Goal: Communication & Community: Share content

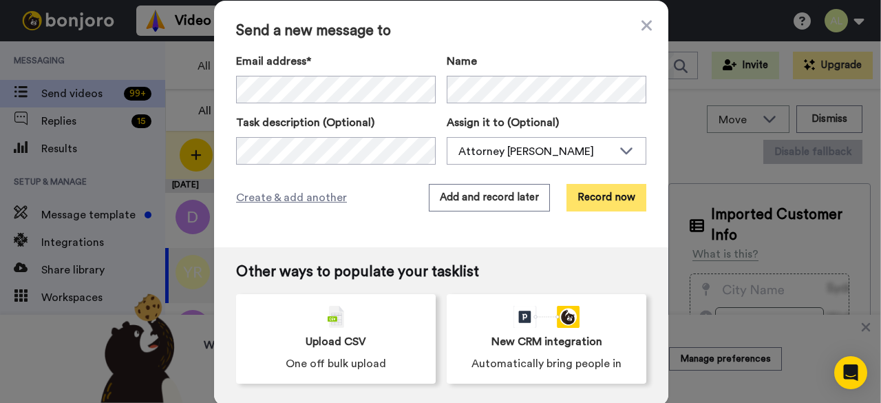
click at [605, 203] on button "Record now" at bounding box center [607, 198] width 80 height 28
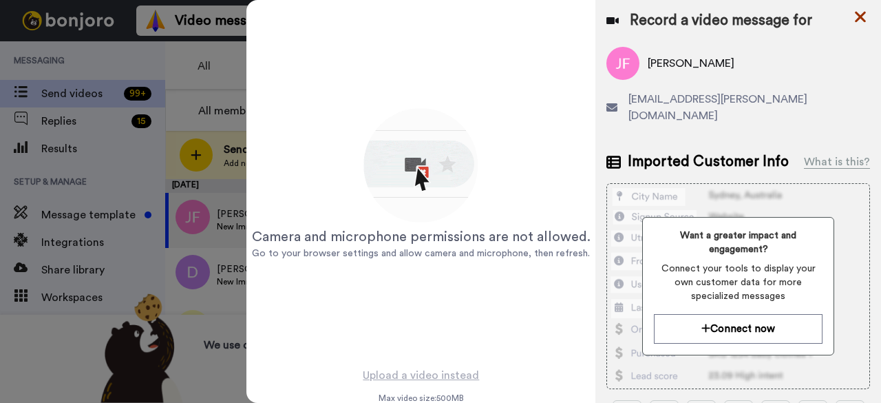
click at [859, 14] on icon at bounding box center [860, 17] width 11 height 11
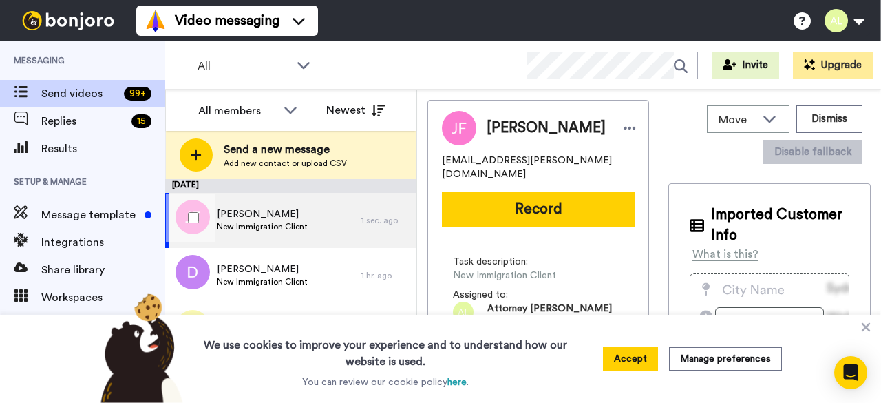
click at [322, 221] on div "[PERSON_NAME] New Immigration Client" at bounding box center [263, 220] width 196 height 55
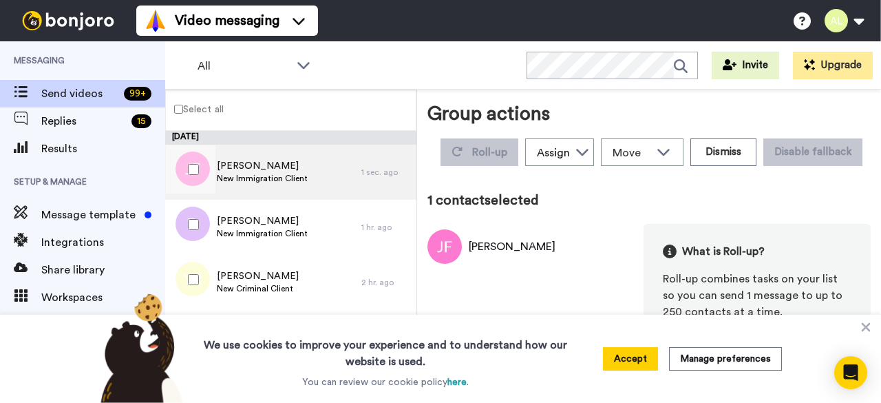
click at [373, 167] on div "1 sec. ago" at bounding box center [385, 172] width 48 height 11
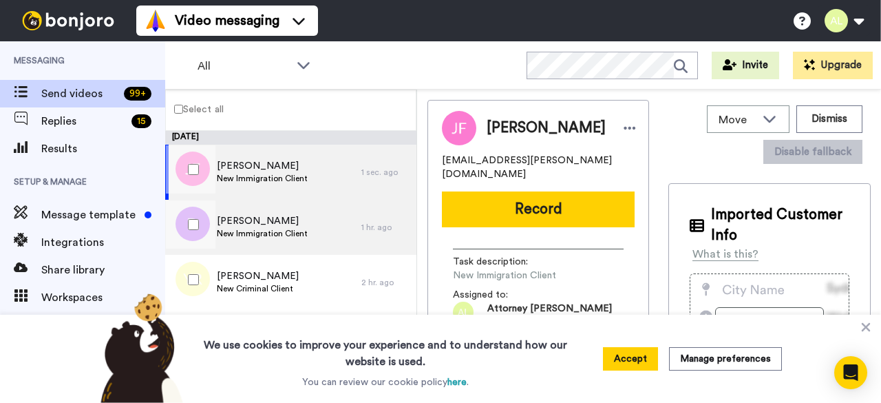
click at [308, 235] on div "[PERSON_NAME] New Immigration Client" at bounding box center [263, 227] width 196 height 55
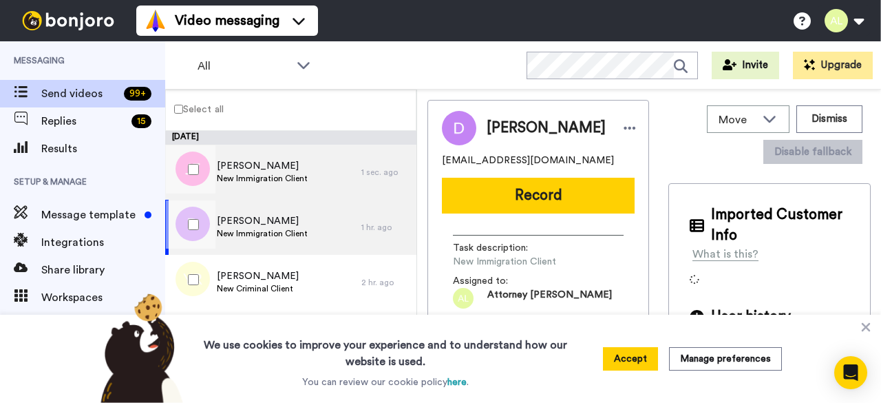
click at [313, 159] on div "[PERSON_NAME] New Immigration Client" at bounding box center [263, 172] width 196 height 55
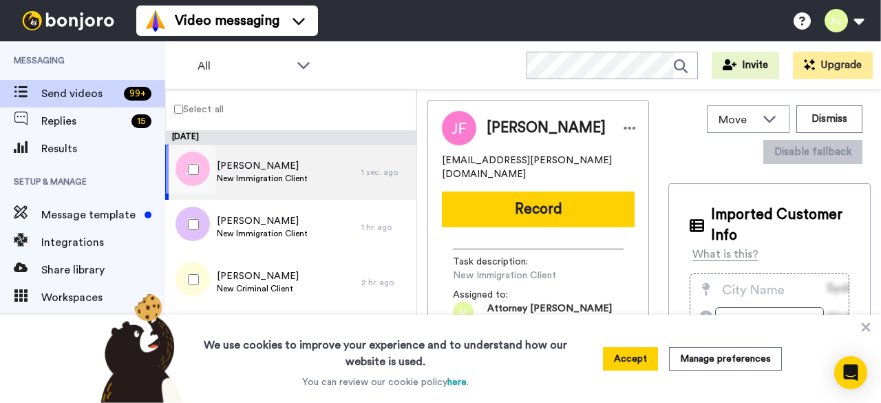
click at [357, 97] on div "Select all" at bounding box center [290, 110] width 251 height 41
click at [290, 119] on div "Select all" at bounding box center [290, 110] width 251 height 41
click at [92, 90] on span "Send videos" at bounding box center [79, 93] width 77 height 17
